Goal: Information Seeking & Learning: Learn about a topic

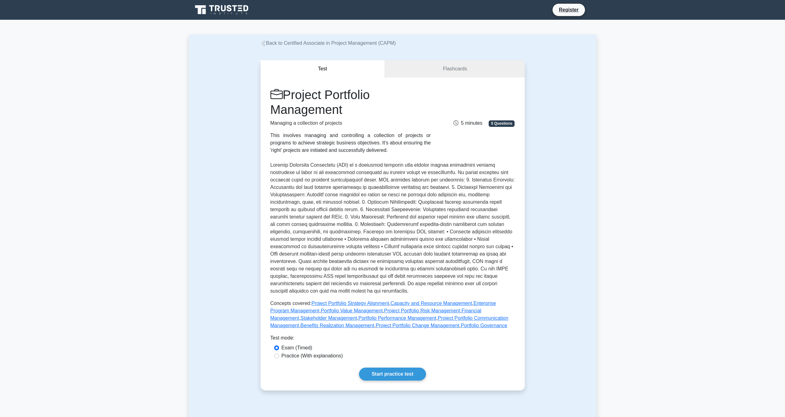
scroll to position [123, 0]
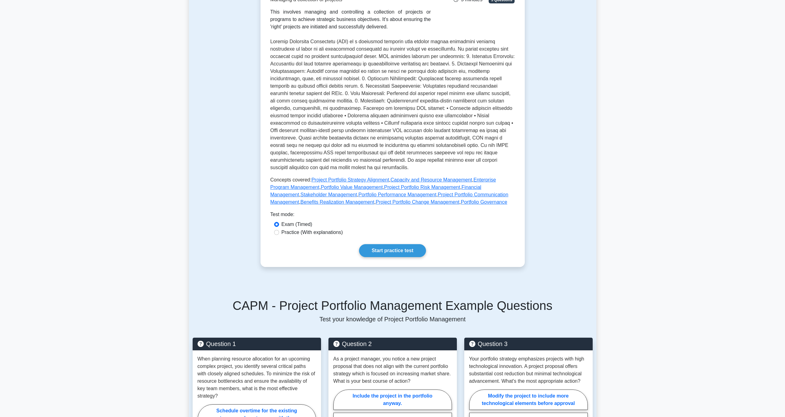
click at [305, 236] on label "Practice (With explanations)" at bounding box center [311, 232] width 61 height 7
click at [279, 235] on input "Practice (With explanations)" at bounding box center [276, 232] width 5 height 5
radio input "true"
click at [397, 249] on link "Start practice test" at bounding box center [392, 250] width 67 height 13
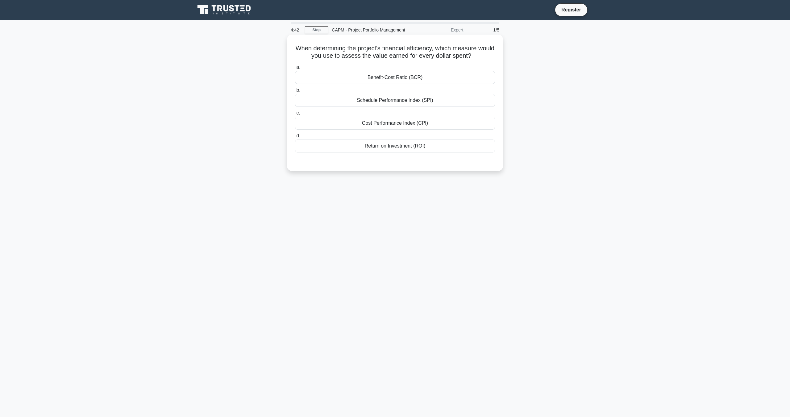
click at [389, 147] on div "Return on Investment (ROI)" at bounding box center [395, 145] width 200 height 13
click at [295, 138] on input "d. Return on Investment (ROI)" at bounding box center [295, 136] width 0 height 4
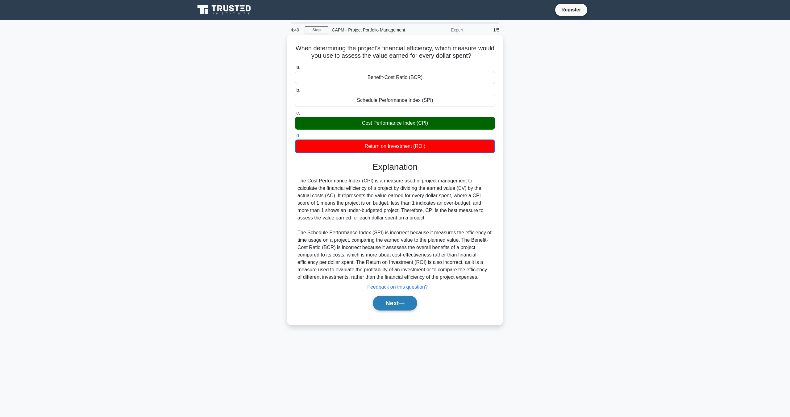
click at [385, 299] on button "Next" at bounding box center [395, 303] width 44 height 15
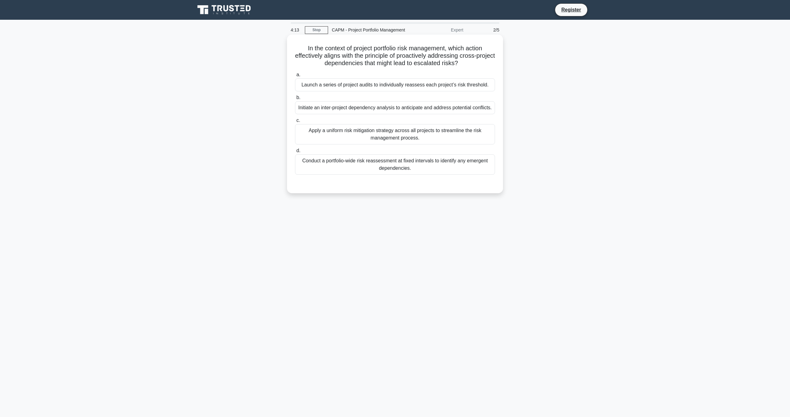
click at [353, 132] on div "Apply a uniform risk mitigation strategy across all projects to streamline the …" at bounding box center [395, 134] width 200 height 20
click at [295, 123] on input "c. Apply a uniform risk mitigation strategy across all projects to streamline t…" at bounding box center [295, 120] width 0 height 4
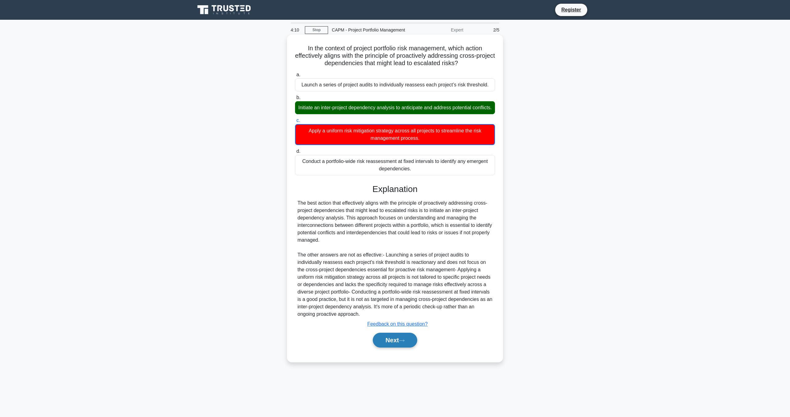
click at [406, 345] on button "Next" at bounding box center [395, 340] width 44 height 15
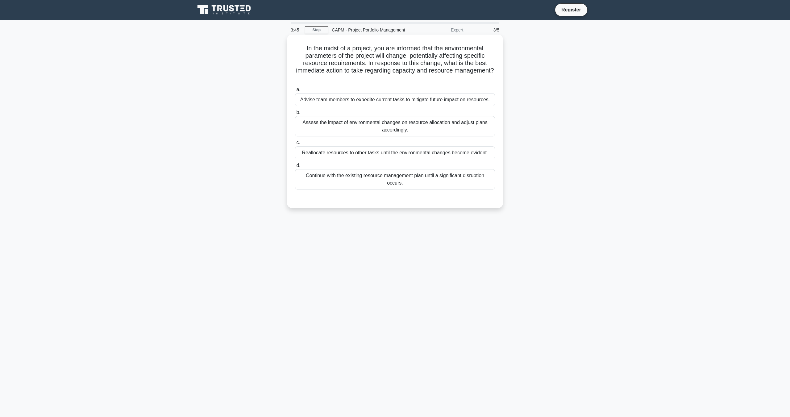
click at [413, 131] on div "Assess the impact of environmental changes on resource allocation and adjust pl…" at bounding box center [395, 126] width 200 height 20
click at [295, 114] on input "b. Assess the impact of environmental changes on resource allocation and adjust…" at bounding box center [295, 112] width 0 height 4
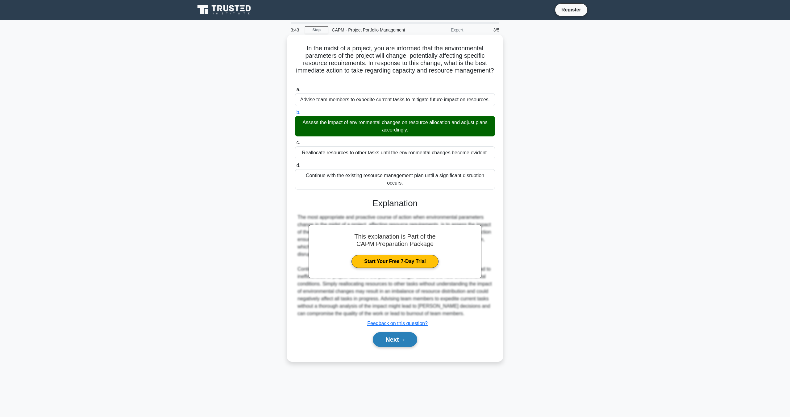
click at [410, 336] on button "Next" at bounding box center [395, 339] width 44 height 15
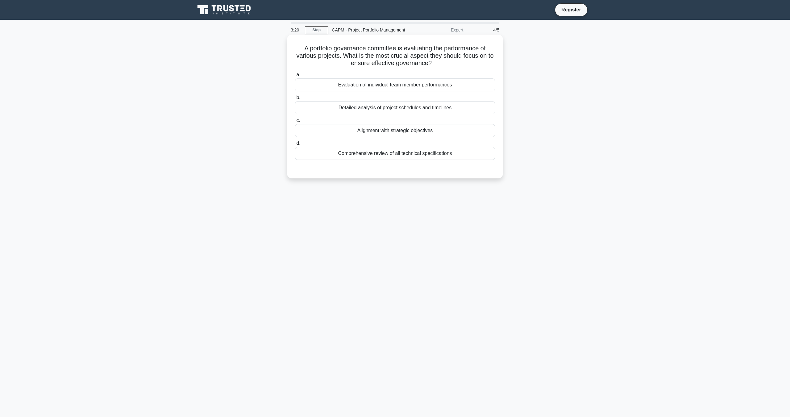
click at [421, 133] on div "Alignment with strategic objectives" at bounding box center [395, 130] width 200 height 13
click at [295, 123] on input "c. Alignment with strategic objectives" at bounding box center [295, 120] width 0 height 4
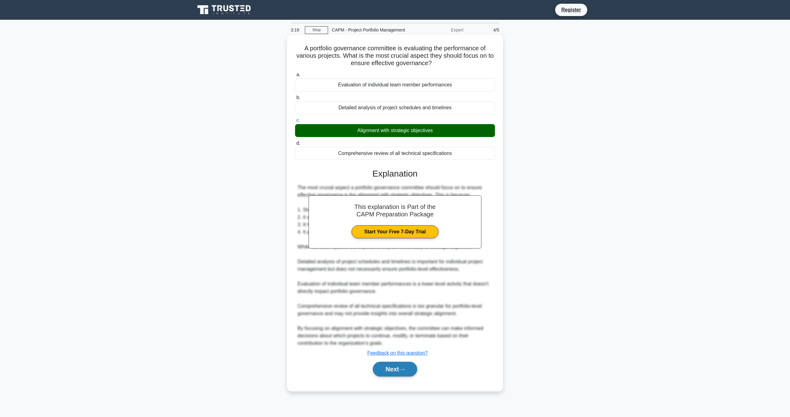
click at [410, 367] on button "Next" at bounding box center [395, 369] width 44 height 15
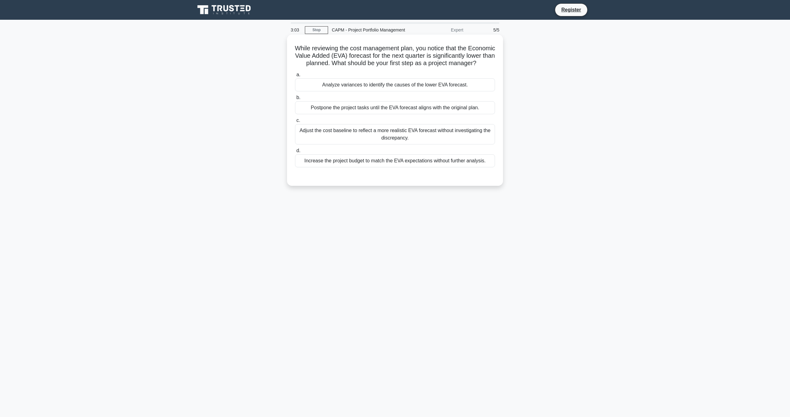
click at [458, 91] on div "Analyze variances to identify the causes of the lower EVA forecast." at bounding box center [395, 84] width 200 height 13
click at [295, 77] on input "a. Analyze variances to identify the causes of the lower EVA forecast." at bounding box center [295, 75] width 0 height 4
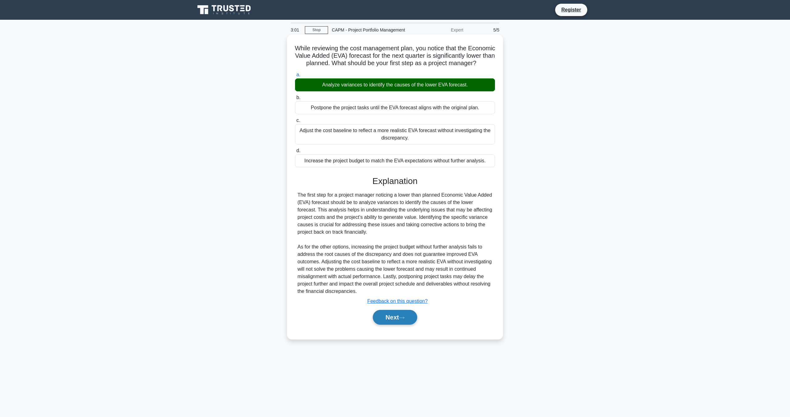
click at [390, 325] on button "Next" at bounding box center [395, 317] width 44 height 15
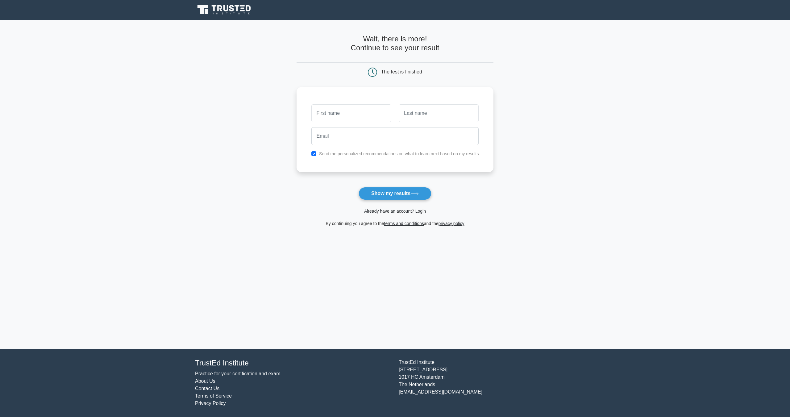
click at [395, 211] on link "Already have an account? Login" at bounding box center [395, 211] width 62 height 5
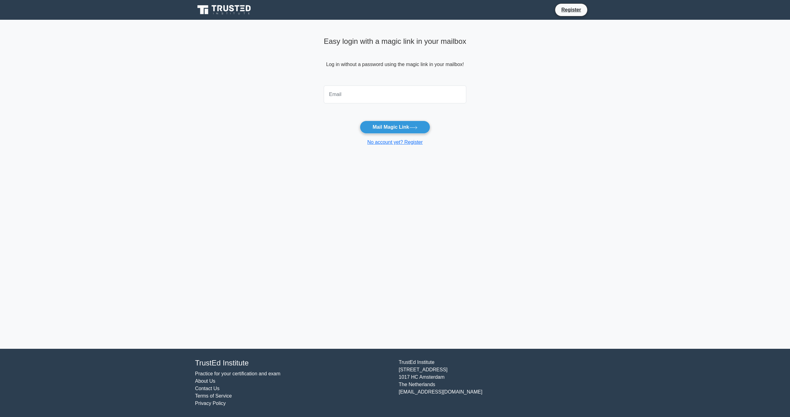
click at [366, 92] on input "email" at bounding box center [395, 94] width 143 height 18
type input "jessenia.guzman@mavensecurities.com"
click at [397, 125] on button "Mail Magic Link" at bounding box center [395, 127] width 70 height 13
